Goal: Communication & Community: Answer question/provide support

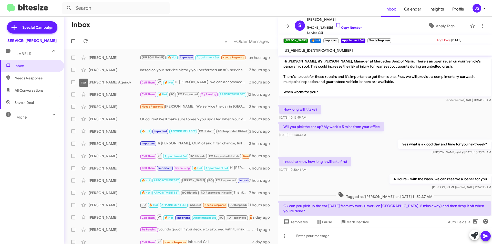
scroll to position [201, 0]
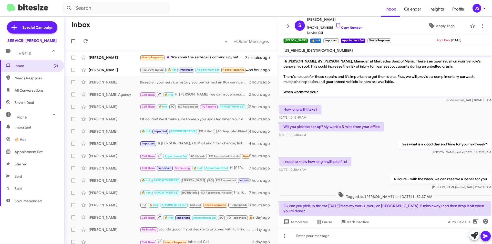
scroll to position [239, 0]
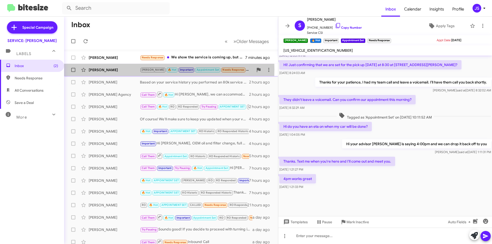
click at [131, 69] on div "[PERSON_NAME]" at bounding box center [114, 69] width 51 height 5
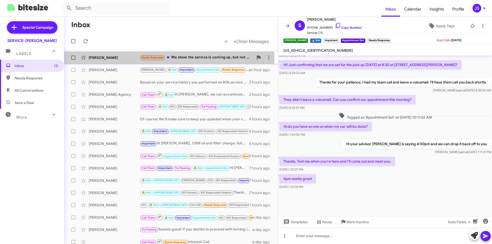
click at [130, 56] on div "[PERSON_NAME]" at bounding box center [114, 57] width 51 height 5
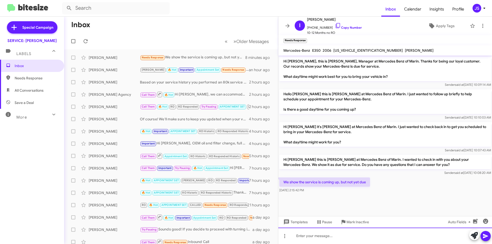
click at [447, 238] on div at bounding box center [385, 236] width 214 height 16
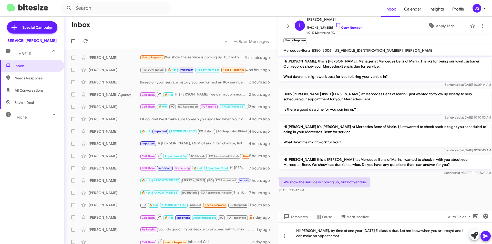
click at [195, 11] on form at bounding box center [221, 8] width 319 height 12
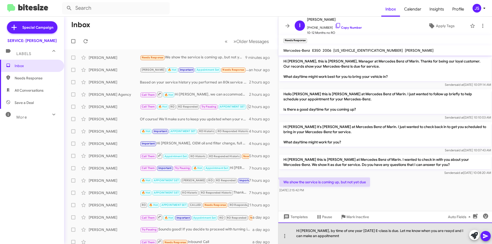
click at [431, 232] on div "Hi Irene, by time of one year 2006 E-class is due. Let me know when you are rea…" at bounding box center [385, 234] width 214 height 22
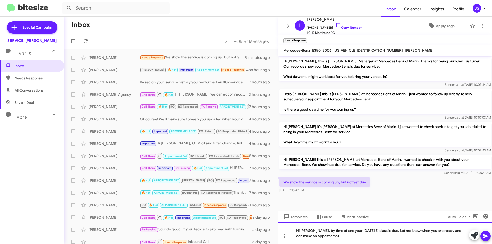
click at [343, 232] on div "Hi Irene, by time of one year 2006 E-class is due. Let me know when you are rea…" at bounding box center [385, 234] width 214 height 22
click at [318, 237] on div "Hi Irene, by time of one year the 2006 E-class is due. Let me know when you are…" at bounding box center [385, 234] width 214 height 22
click at [405, 236] on div "Hi [PERSON_NAME], by time of one year the 2006 E-class is due. Let me know when…" at bounding box center [385, 234] width 214 height 22
click at [489, 238] on icon at bounding box center [486, 236] width 6 height 6
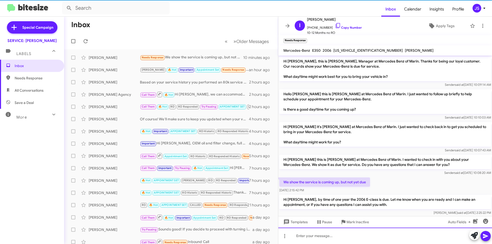
scroll to position [8, 0]
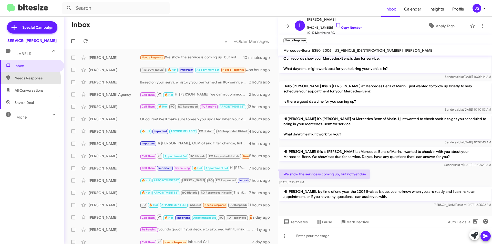
click at [12, 81] on span "Needs Response" at bounding box center [32, 78] width 64 height 12
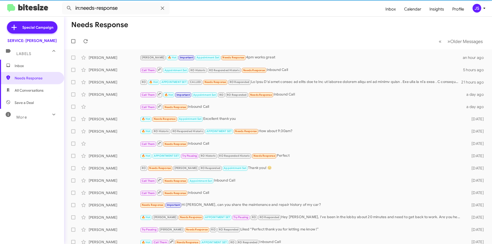
click at [20, 94] on span "All Conversations" at bounding box center [32, 90] width 64 height 12
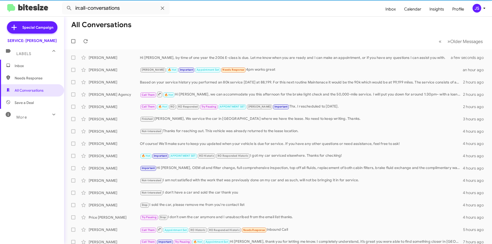
click at [27, 107] on span "Save a Deal" at bounding box center [32, 103] width 64 height 12
type input "in:not-interested"
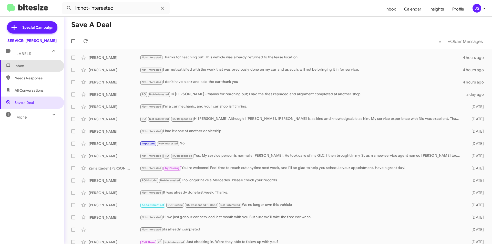
click at [43, 65] on span "Inbox" at bounding box center [37, 65] width 44 height 5
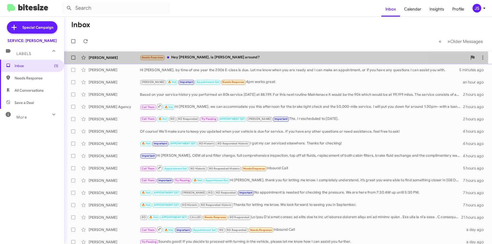
click at [263, 57] on div "Needs Response Hey Omar, is Mick around?" at bounding box center [304, 58] width 328 height 6
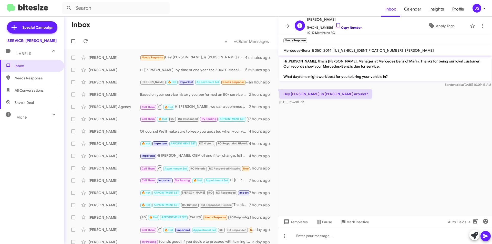
click at [336, 27] on icon at bounding box center [338, 25] width 4 height 5
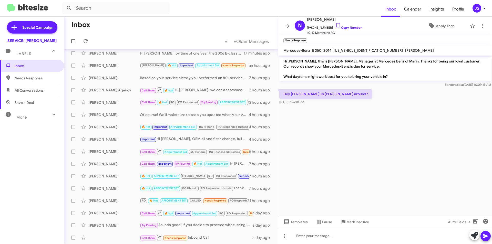
scroll to position [26, 0]
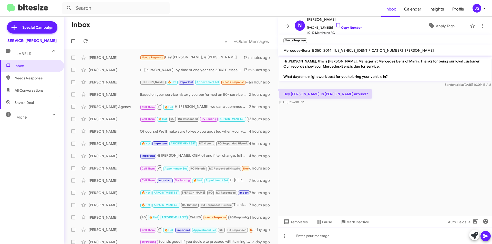
click at [360, 242] on div at bounding box center [385, 236] width 214 height 16
click at [343, 236] on div "Hi Nick," at bounding box center [385, 236] width 214 height 16
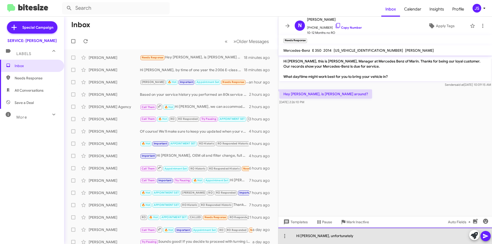
click at [403, 239] on div "Hi Nick, unfortunately" at bounding box center [385, 236] width 214 height 16
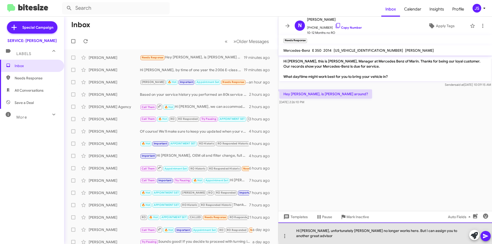
click at [453, 236] on div "Hi Nick, unfortunately Mick no longer works here. But I can assign you to anoth…" at bounding box center [385, 234] width 214 height 22
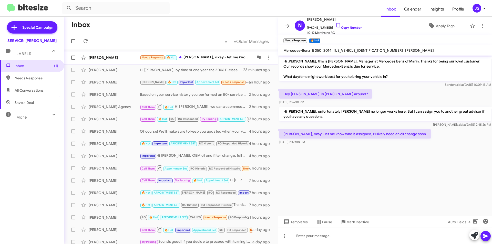
click at [232, 60] on div "Nick Joseph Needs Response 🔥 Hot Ah bummer, okay - let me know who is assigned,…" at bounding box center [171, 58] width 206 height 10
click at [335, 26] on icon at bounding box center [338, 26] width 6 height 6
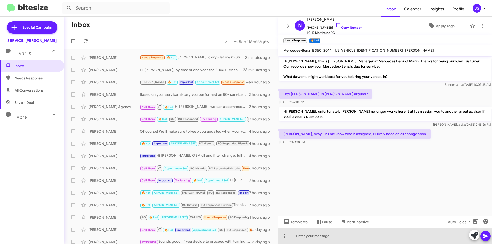
click at [369, 233] on div at bounding box center [385, 236] width 214 height 16
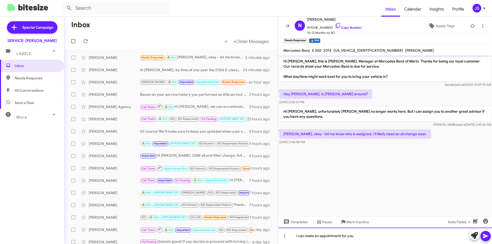
click at [371, 243] on div "I can make an appointment for you" at bounding box center [385, 236] width 214 height 16
drag, startPoint x: 362, startPoint y: 236, endPoint x: 268, endPoint y: 235, distance: 93.8
click at [268, 235] on div "Inbox « Previous » Next Older Messages Nick Joseph Needs Response 🔥 Hot Ah bumm…" at bounding box center [278, 131] width 428 height 228
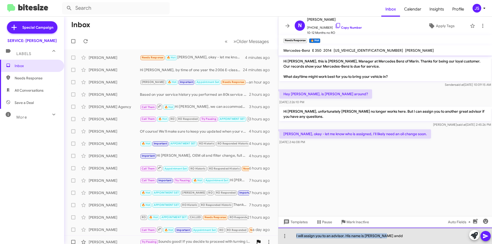
drag, startPoint x: 397, startPoint y: 236, endPoint x: 256, endPoint y: 239, distance: 141.8
click at [256, 239] on div "Inbox « Previous » Next Older Messages Nick Joseph Needs Response 🔥 Hot Ah bumm…" at bounding box center [278, 131] width 428 height 228
click at [392, 241] on div at bounding box center [385, 236] width 214 height 16
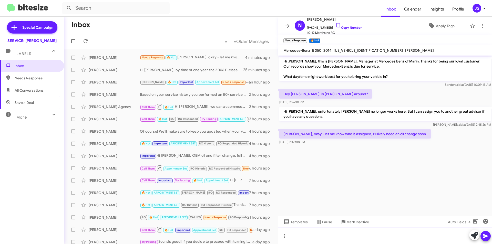
click at [331, 233] on div at bounding box center [385, 236] width 214 height 16
click at [322, 238] on div at bounding box center [385, 236] width 214 height 16
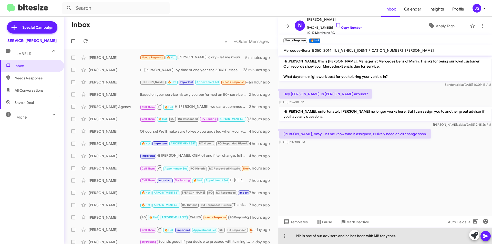
click at [322, 238] on div "Nic is one of our advisors and he has been with MB for years." at bounding box center [385, 236] width 214 height 16
click at [407, 236] on div "Nic is one of our advisors and he has been with MB for years." at bounding box center [385, 236] width 214 height 16
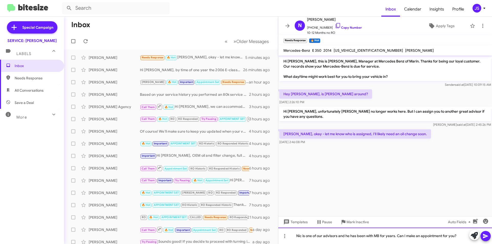
click at [324, 237] on div "Nic is one of our advisors and he has been with MB for years. Can I make an app…" at bounding box center [385, 236] width 214 height 16
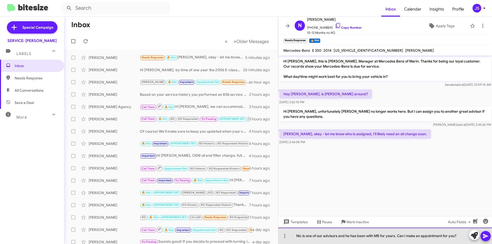
click at [379, 235] on div "Nic is one of our advisors and he has been with MB for years. Can I make an app…" at bounding box center [385, 236] width 214 height 16
click at [381, 229] on div "Nic is one of our advisors and he has been with Mercedes for years. Can I make …" at bounding box center [385, 236] width 214 height 16
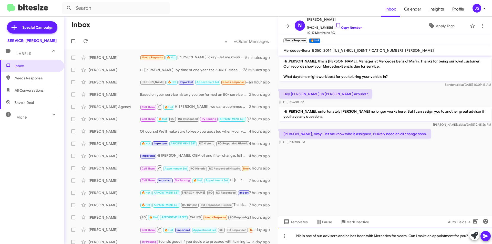
click at [380, 234] on div "Nic is one of our advisors and he has been with Mercedes for years. Can I make …" at bounding box center [385, 236] width 214 height 16
click at [487, 235] on icon at bounding box center [486, 236] width 6 height 6
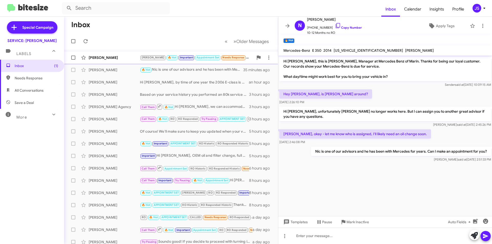
click at [130, 62] on div "[PERSON_NAME] [PERSON_NAME] 🔥 Hot Important Appointment Set Needs Response Hi, …" at bounding box center [171, 58] width 206 height 10
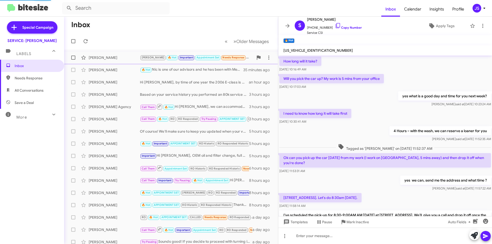
scroll to position [213, 0]
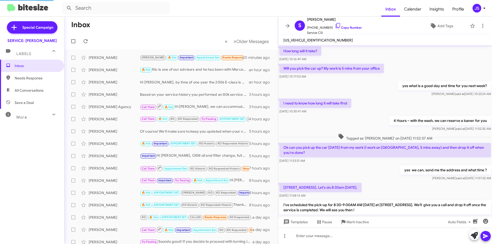
scroll to position [203, 0]
